Goal: Book appointment/travel/reservation

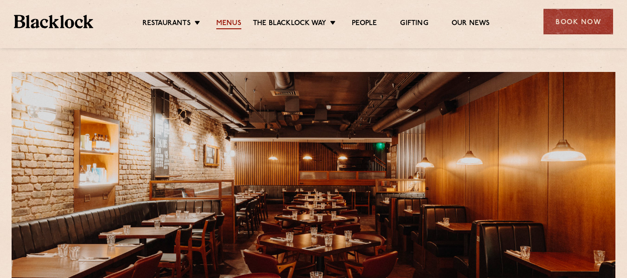
click at [232, 22] on link "Menus" at bounding box center [228, 24] width 25 height 10
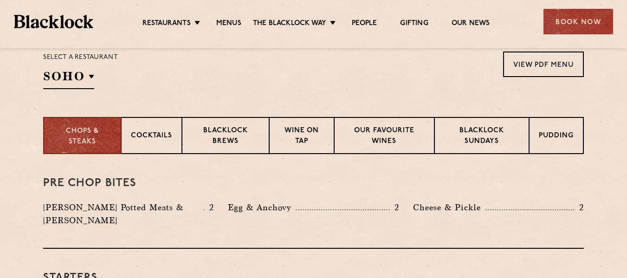
scroll to position [313, 0]
click at [478, 135] on p "Blacklock Sundays" at bounding box center [481, 136] width 75 height 22
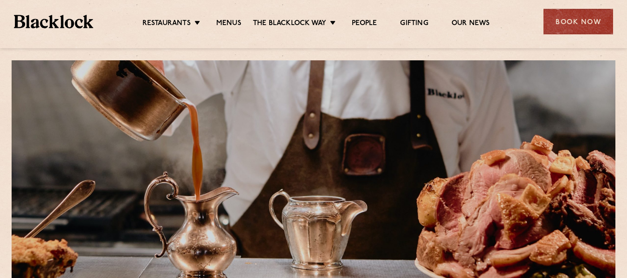
scroll to position [0, 0]
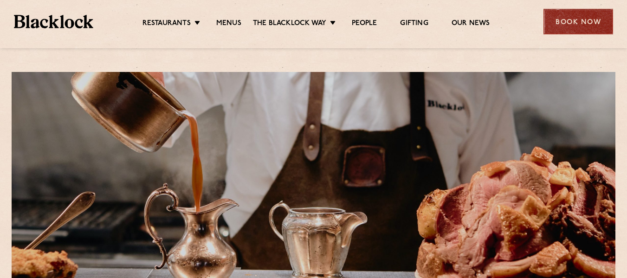
click at [589, 26] on div "Book Now" at bounding box center [578, 22] width 70 height 26
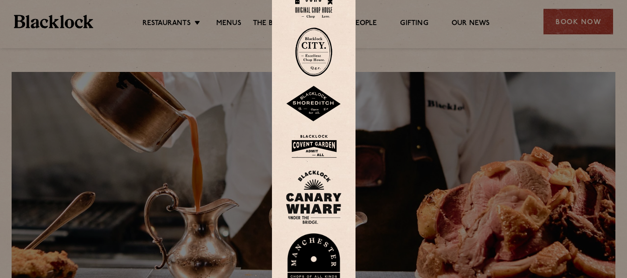
click at [328, 141] on img at bounding box center [314, 146] width 56 height 30
